Goal: Ask a question: Seek information or help from site administrators or community

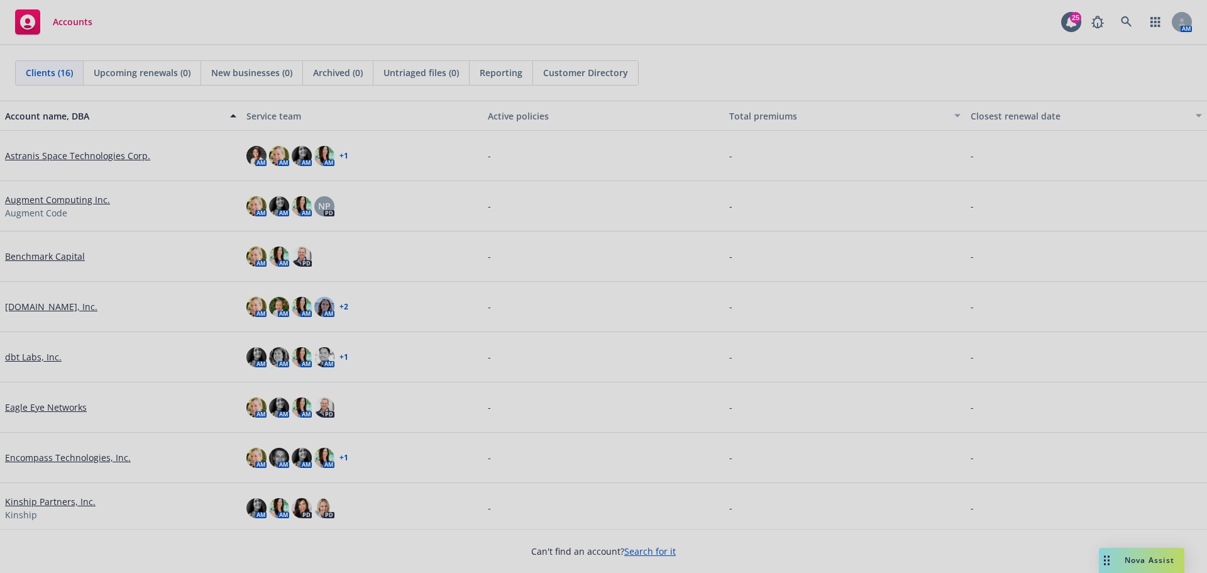
click at [47, 307] on div at bounding box center [603, 286] width 1207 height 573
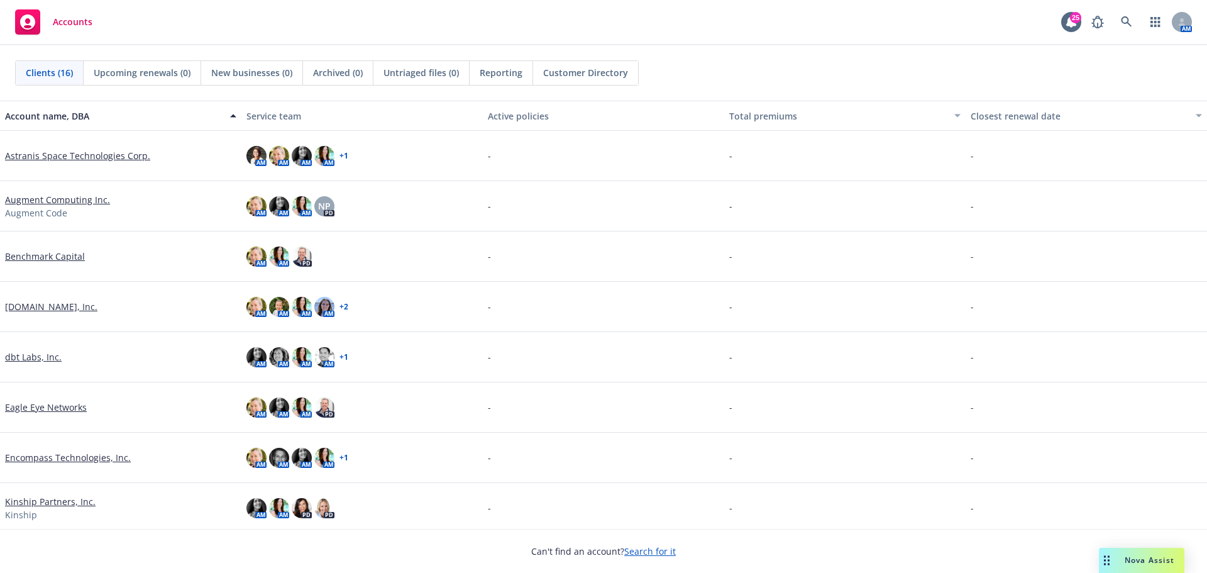
click at [1130, 563] on span "Nova Assist" at bounding box center [1150, 559] width 50 height 11
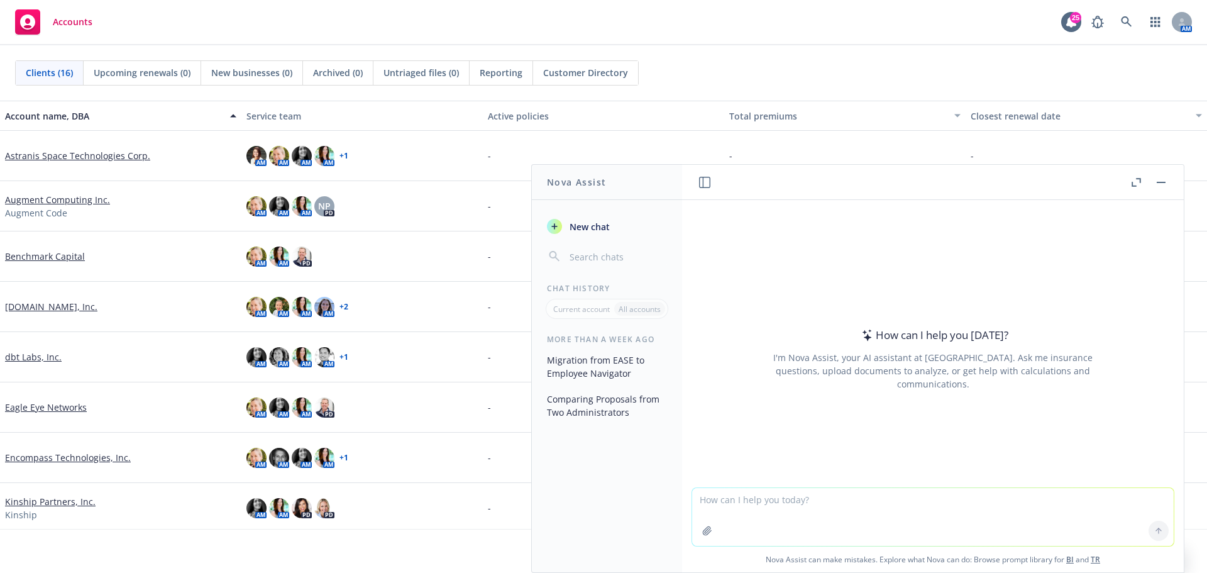
click at [899, 338] on div "How can I help you [DATE]?" at bounding box center [933, 335] width 150 height 16
click at [718, 493] on textarea at bounding box center [932, 517] width 481 height 58
paste textarea "Please reword the following statement to imply that the same contribution perce…"
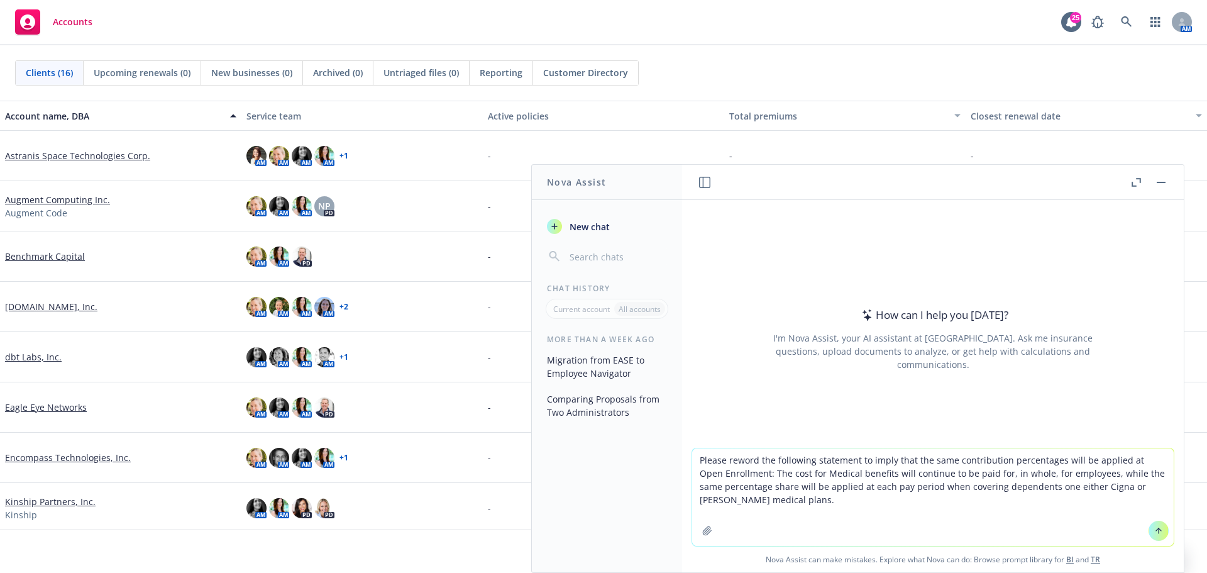
drag, startPoint x: 1114, startPoint y: 459, endPoint x: 741, endPoint y: 471, distance: 372.9
click at [741, 471] on textarea "Please reword the following statement to imply that the same contribution perce…" at bounding box center [932, 496] width 481 height 97
type textarea "Please reword the following statement to imply that the same contribution perce…"
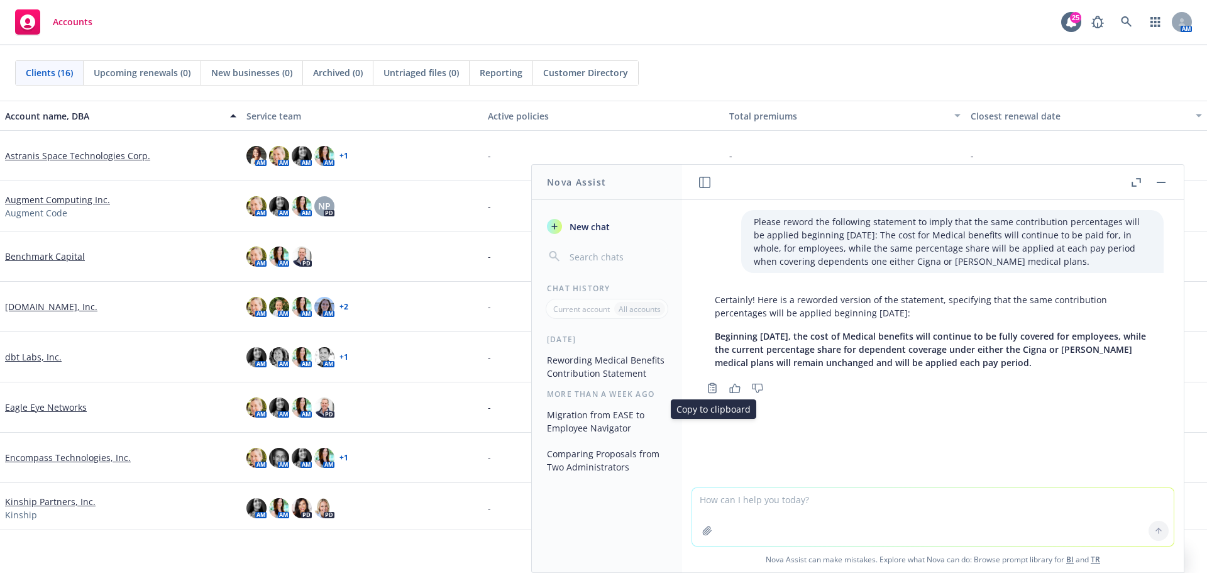
click at [711, 387] on icon "Copy to clipboard" at bounding box center [712, 387] width 11 height 11
